Goal: Obtain resource: Download file/media

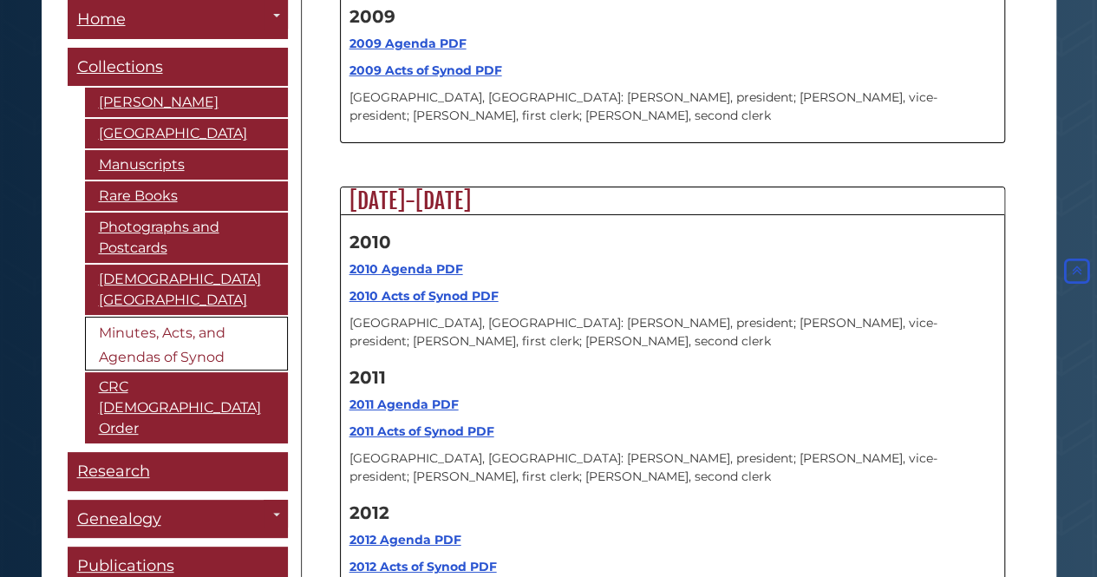
scroll to position [19117, 0]
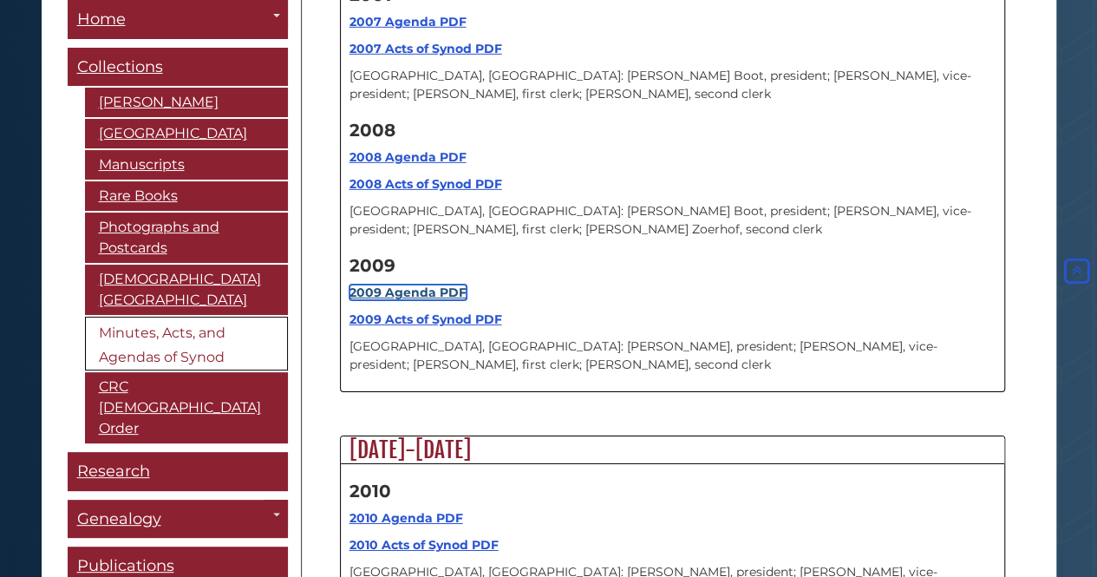
click at [412, 284] on strong "2009 Agenda PDF" at bounding box center [407, 292] width 117 height 16
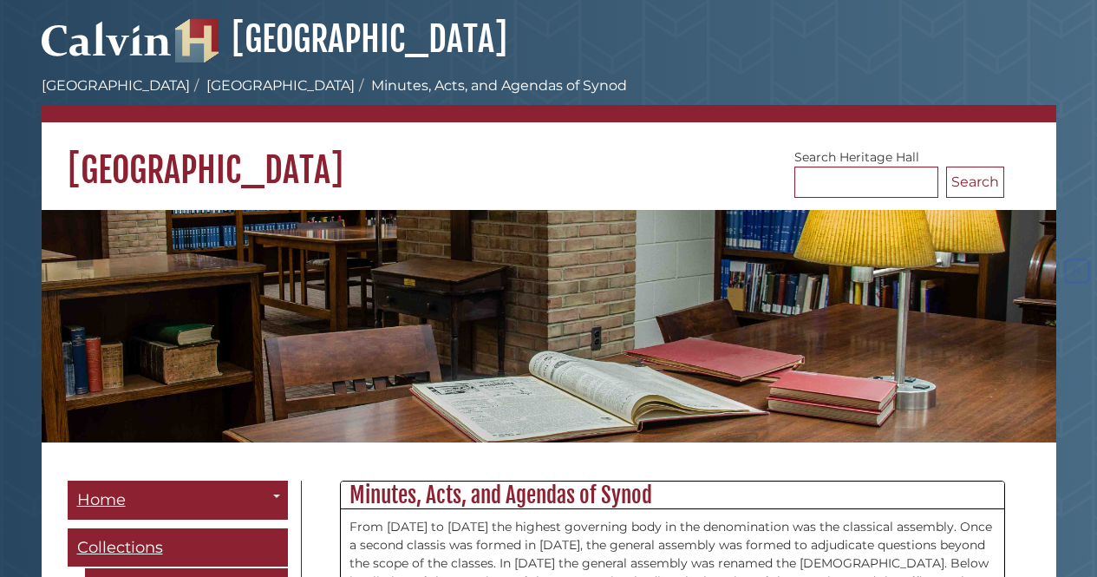
scroll to position [19117, 0]
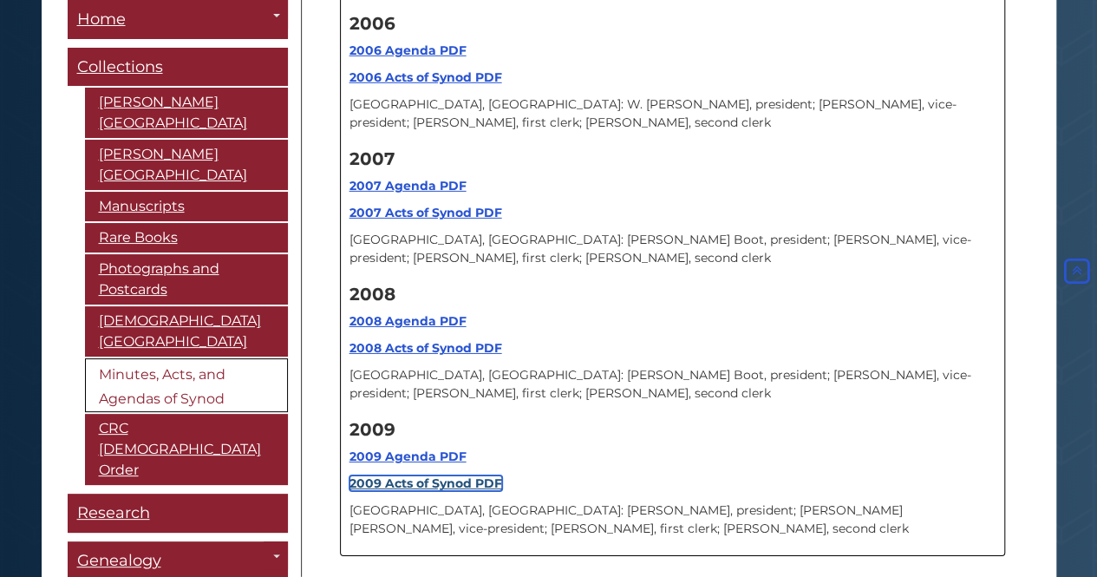
click at [394, 475] on strong "2009 Acts of Synod PDF" at bounding box center [425, 483] width 153 height 16
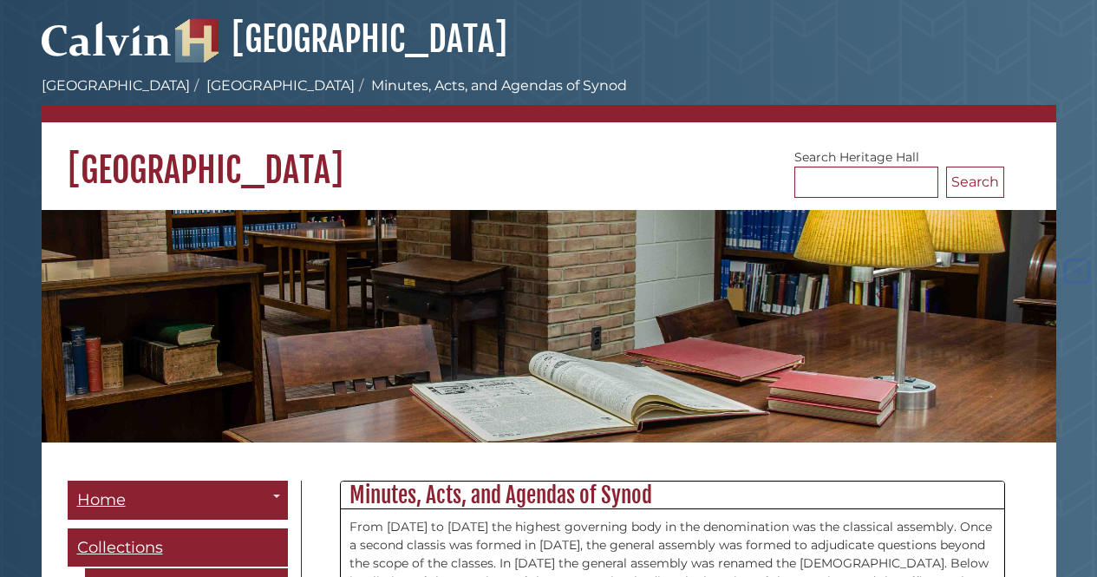
scroll to position [14513, 0]
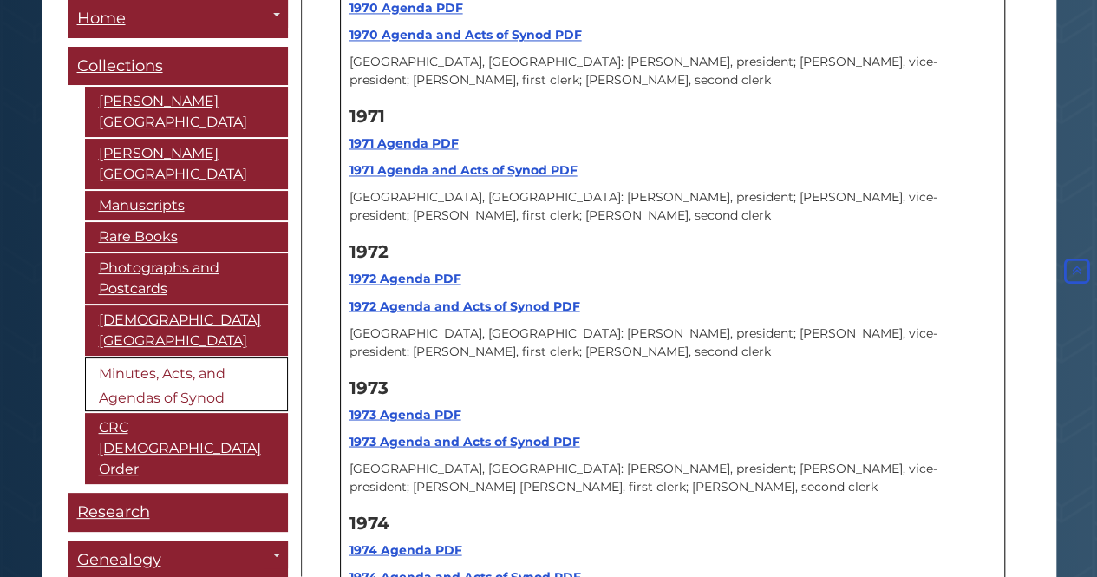
scroll to position [21063, 0]
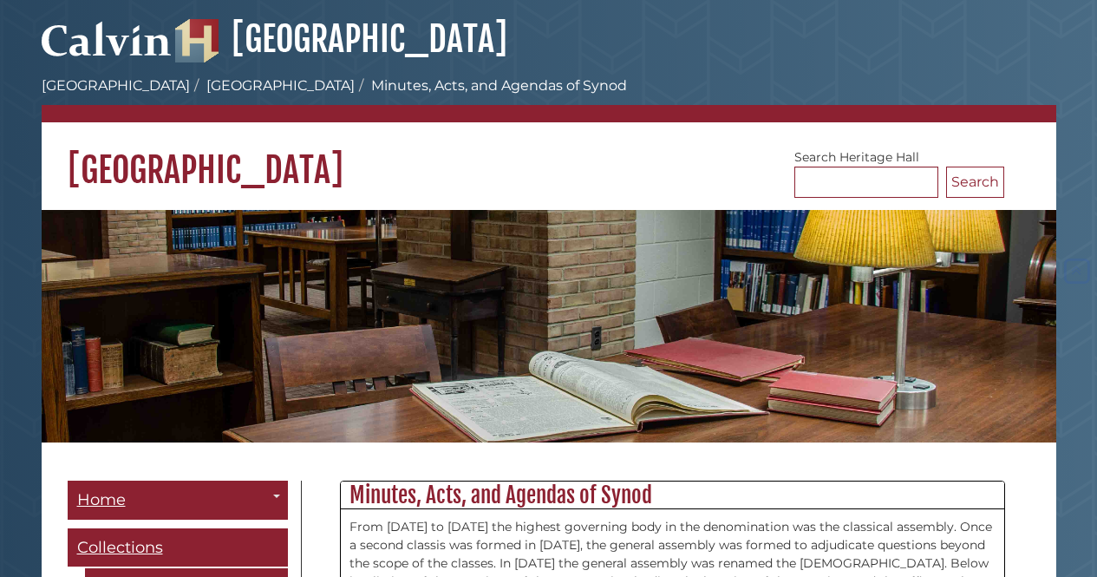
scroll to position [21063, 0]
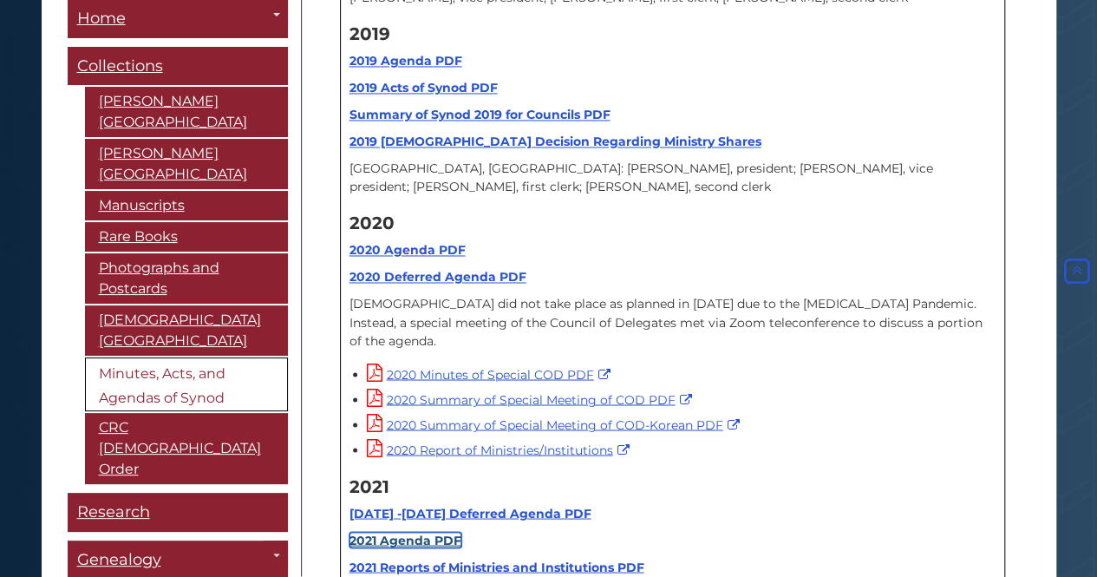
click at [436, 532] on link "2021 Agenda PDF" at bounding box center [405, 540] width 112 height 16
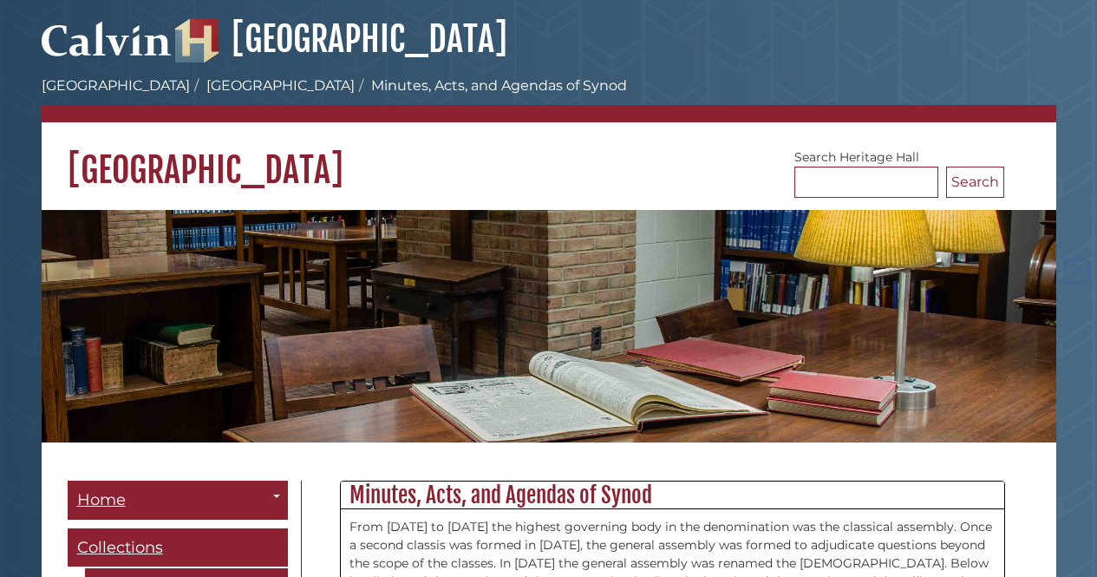
scroll to position [21063, 0]
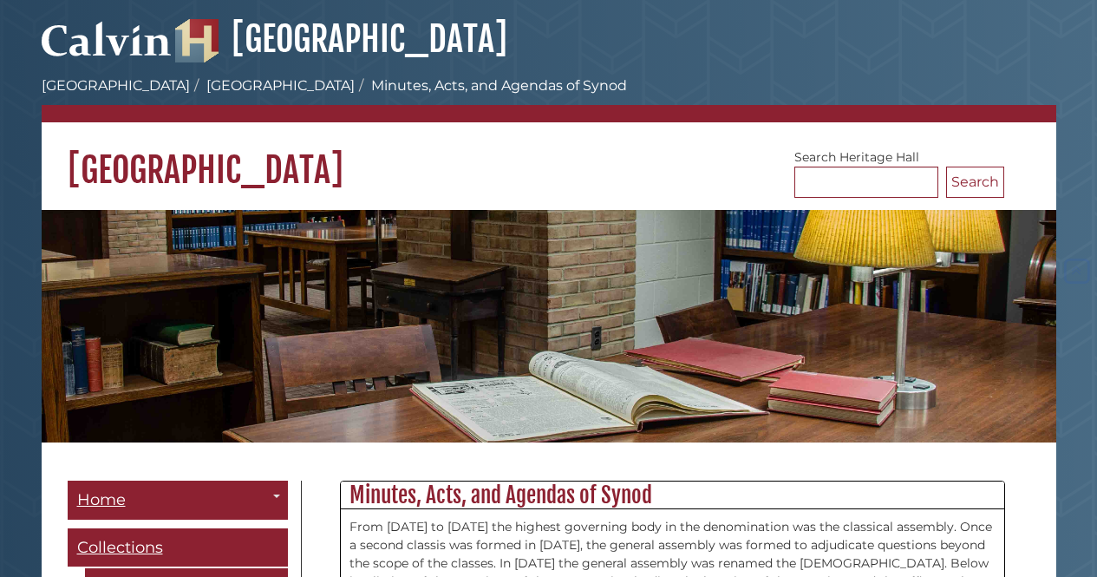
scroll to position [21063, 0]
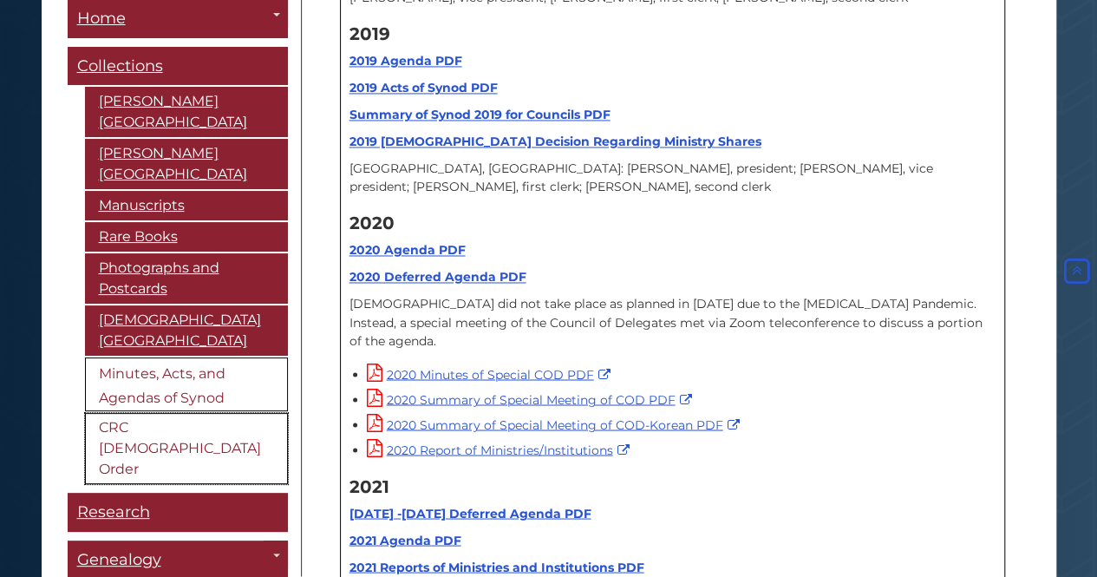
click at [123, 414] on link "CRC [DEMOGRAPHIC_DATA] Order" at bounding box center [186, 449] width 203 height 71
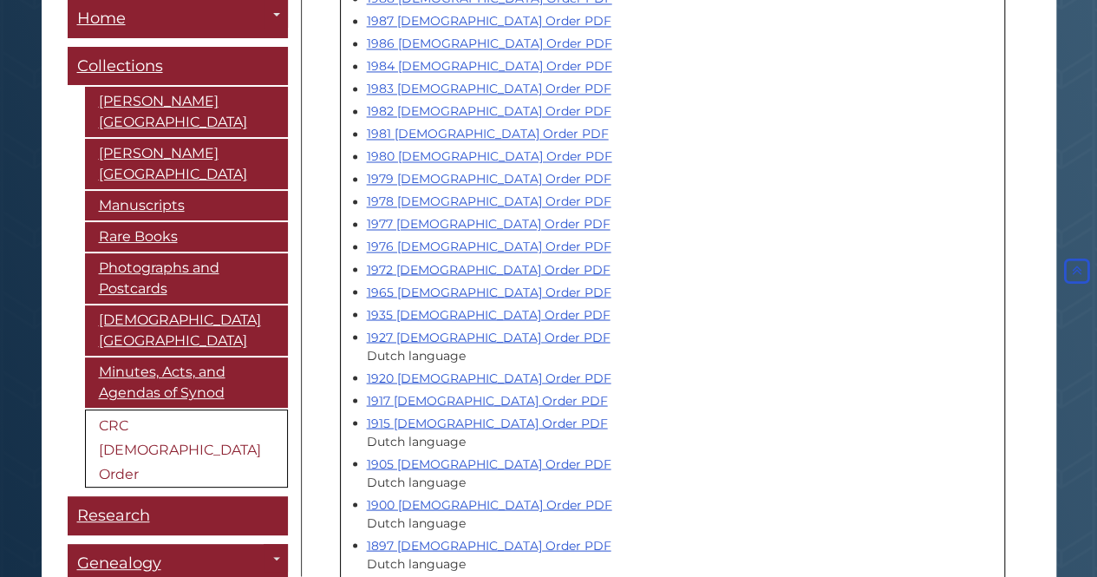
scroll to position [1387, 0]
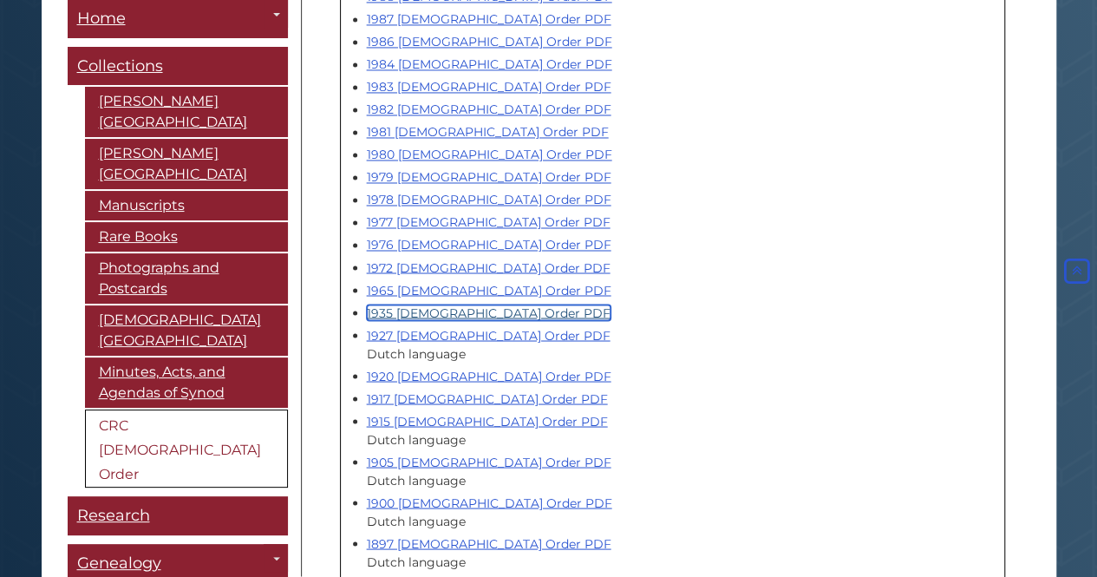
click at [423, 304] on link "1935 Church Order PDF" at bounding box center [489, 312] width 244 height 16
